Goal: Find contact information: Find contact information

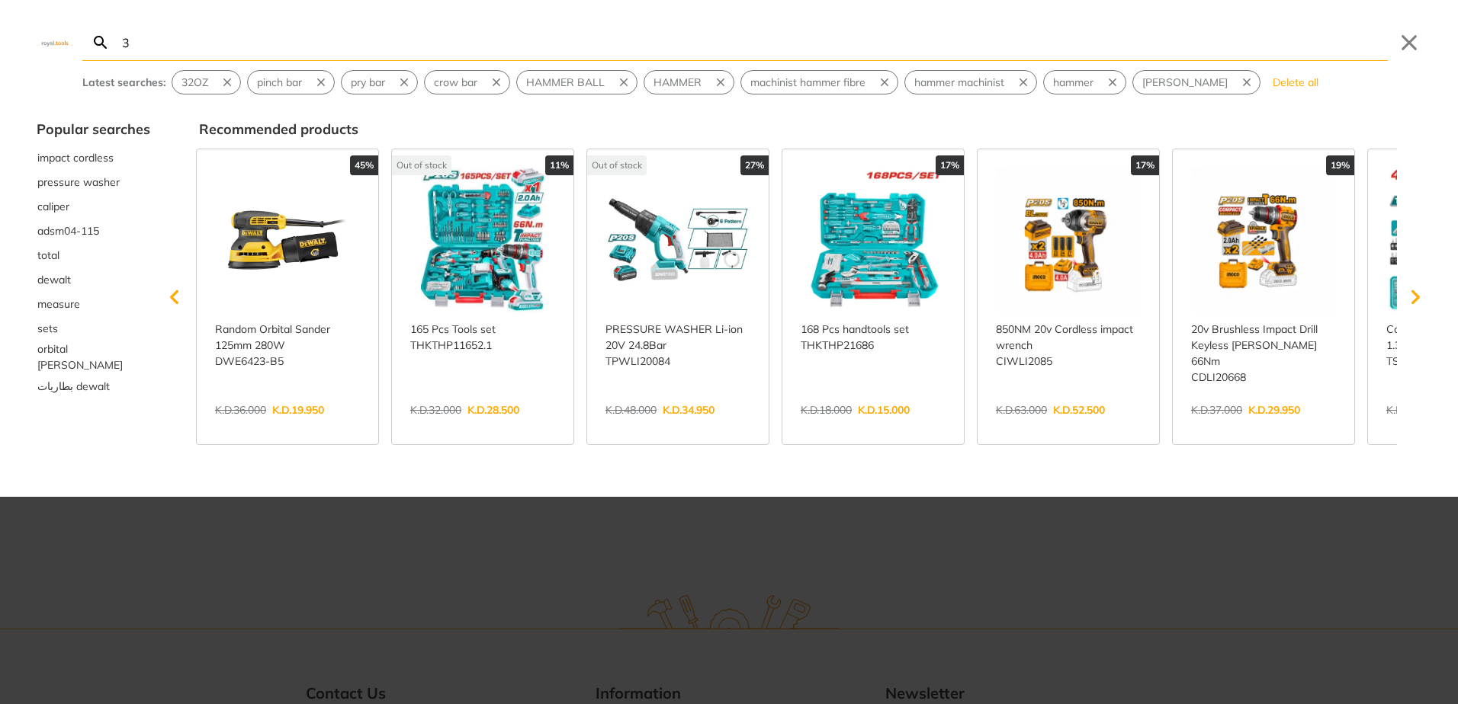
type input "3"
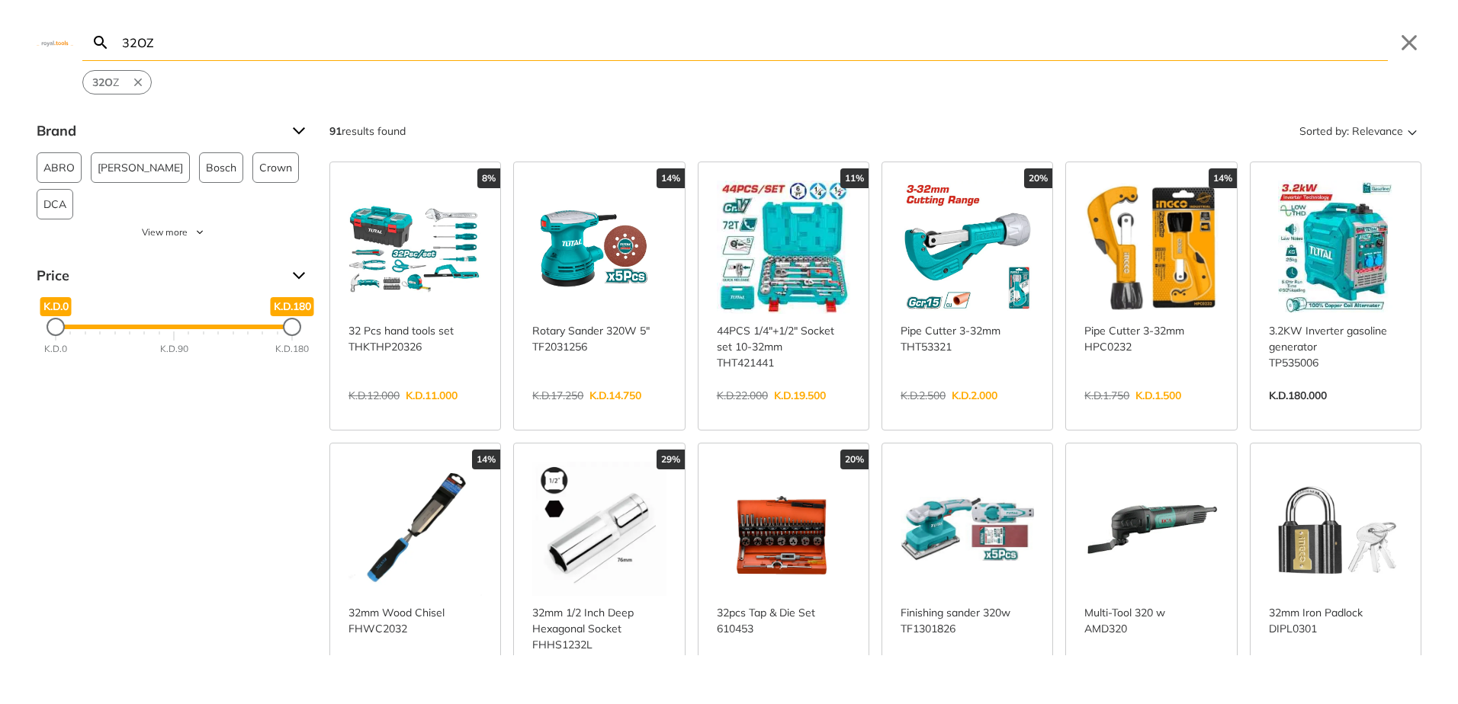
type input "32OZ"
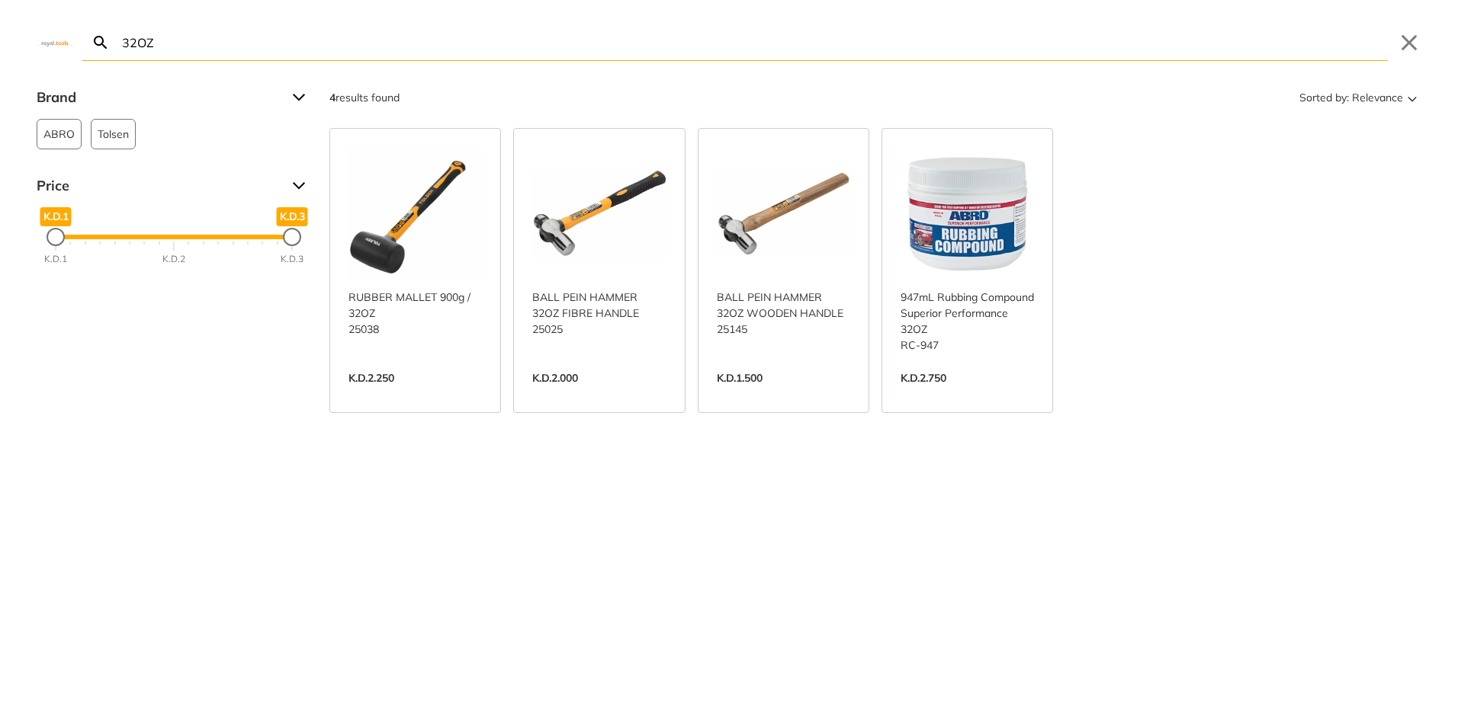
click at [597, 394] on link "View more →" at bounding box center [598, 394] width 133 height 0
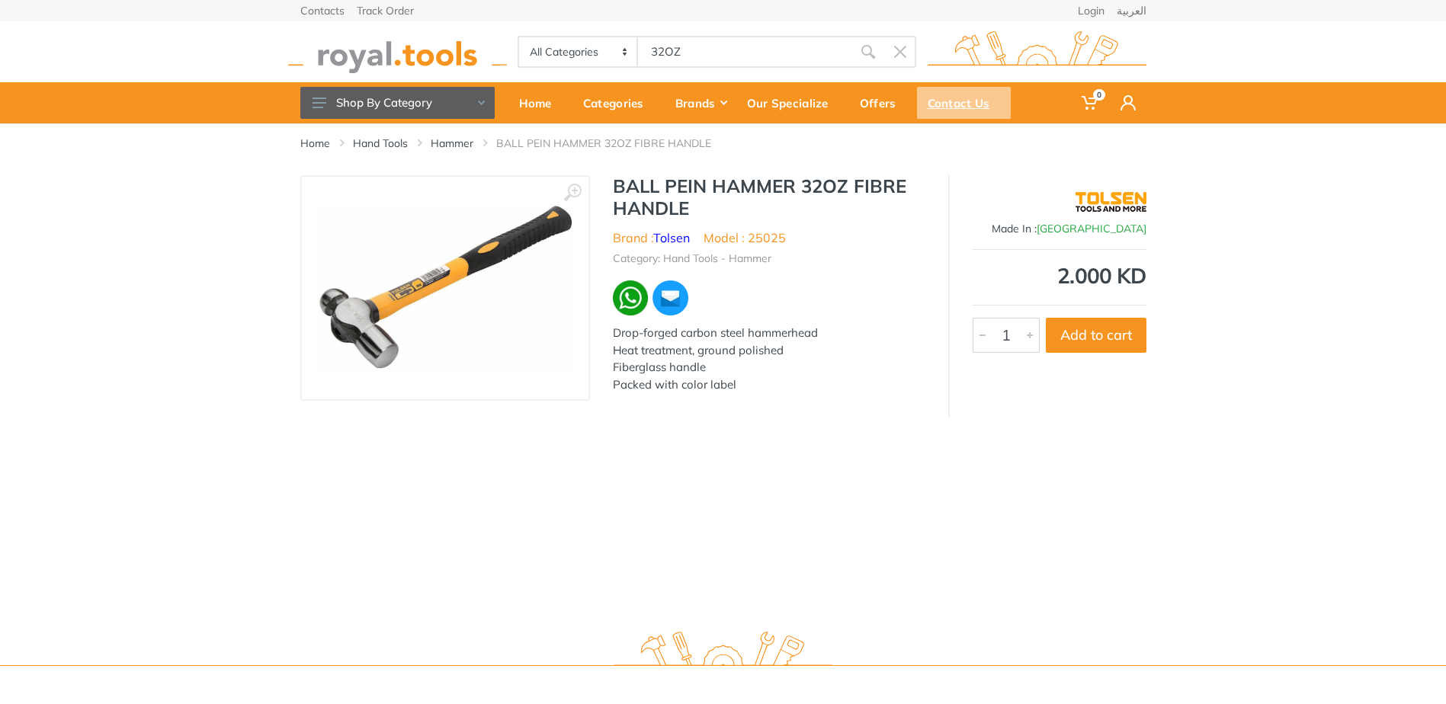
click at [982, 96] on div "Contact Us" at bounding box center [964, 103] width 94 height 32
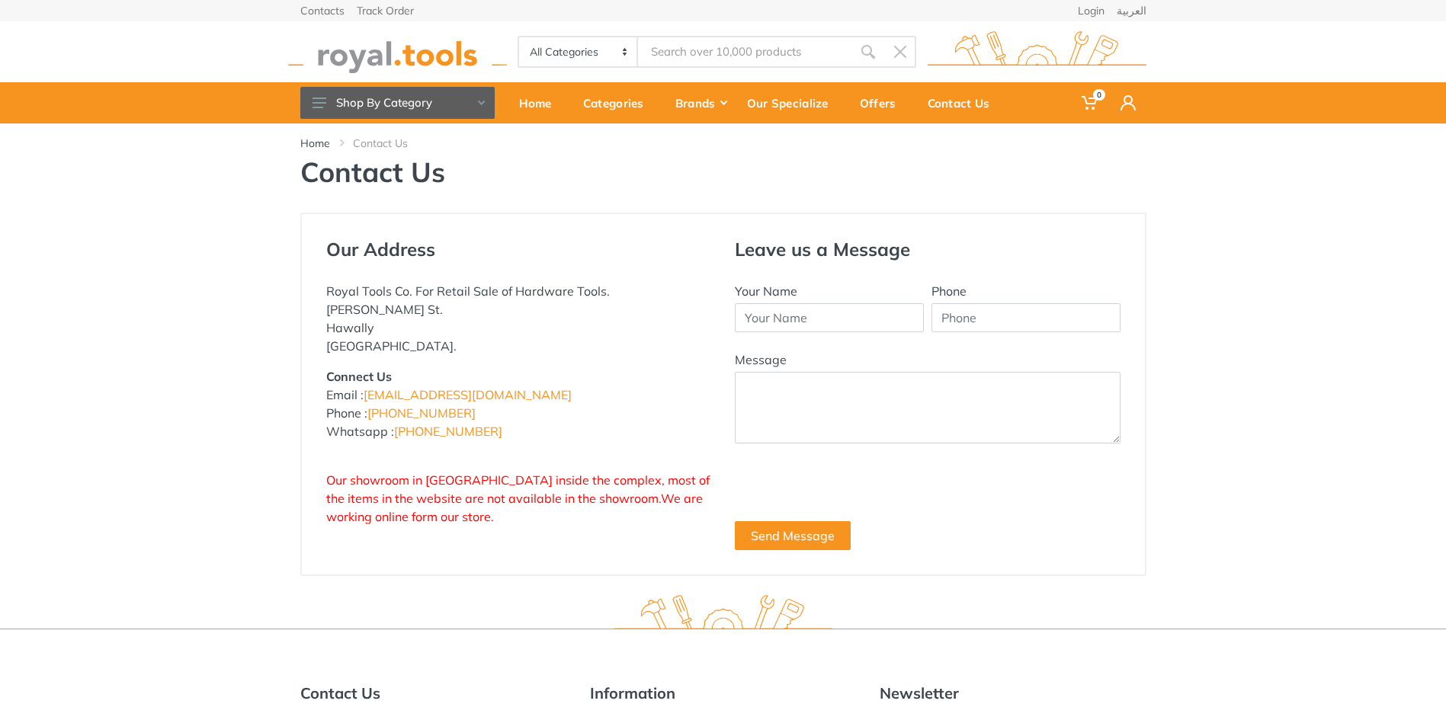
click at [449, 321] on p "Royal Tools Co. For Retail Sale of Hardware Tools. [PERSON_NAME] St. Hawally [G…" at bounding box center [519, 318] width 386 height 73
drag, startPoint x: 368, startPoint y: 332, endPoint x: 323, endPoint y: 301, distance: 55.0
click at [323, 301] on div "Our Address Royal Tools Co. For Retail Sale of Hardware Tools. [PERSON_NAME] St…" at bounding box center [519, 395] width 409 height 312
click at [323, 298] on div "Our Address Royal Tools Co. For Retail Sale of Hardware Tools. [PERSON_NAME] St…" at bounding box center [519, 395] width 409 height 312
drag, startPoint x: 333, startPoint y: 295, endPoint x: 406, endPoint y: 342, distance: 86.1
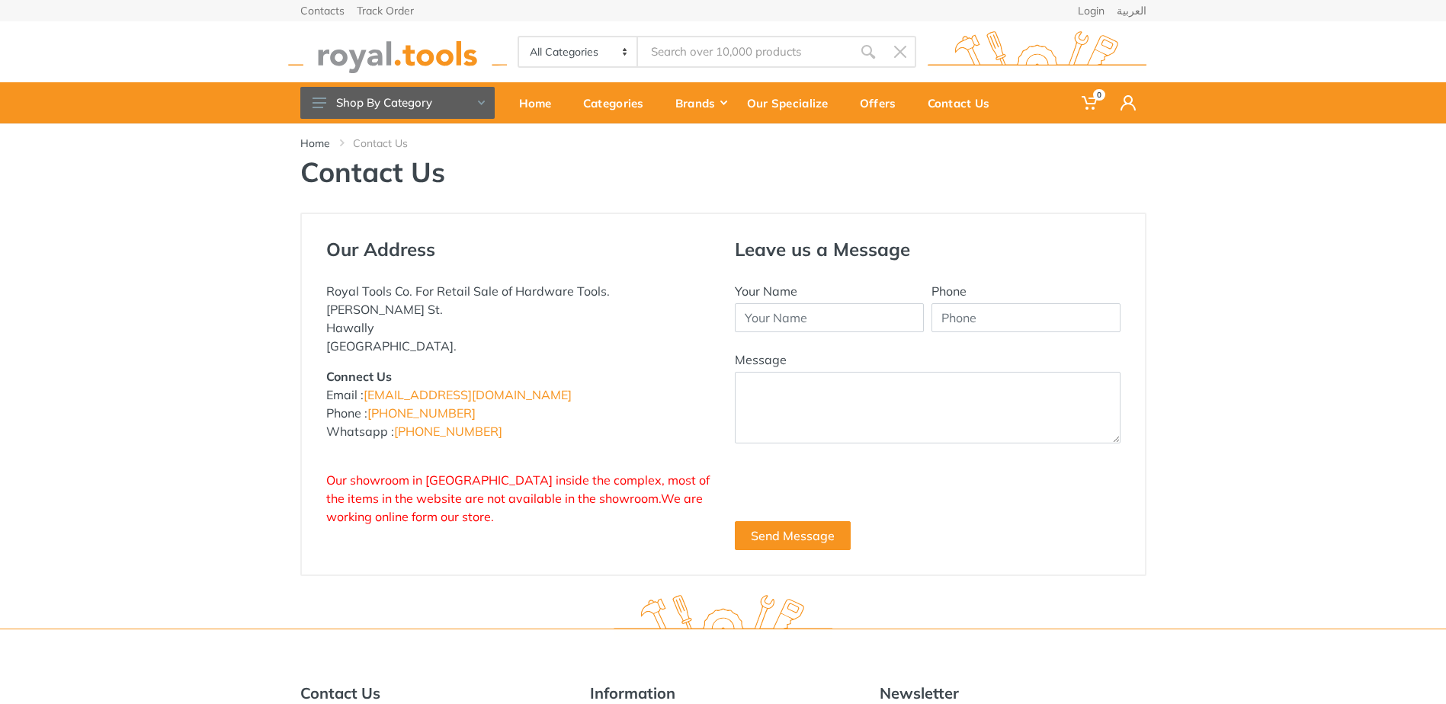
click at [406, 342] on p "Royal Tools Co. For Retail Sale of Hardware Tools. [PERSON_NAME] St. Hawally [G…" at bounding box center [519, 318] width 386 height 73
drag, startPoint x: 494, startPoint y: 428, endPoint x: 425, endPoint y: 434, distance: 69.6
click at [425, 434] on p "Connect Us Email : [EMAIL_ADDRESS][DOMAIN_NAME] Phone : [PHONE_NUMBER] Whatsapp…" at bounding box center [519, 403] width 386 height 73
